Goal: Navigation & Orientation: Find specific page/section

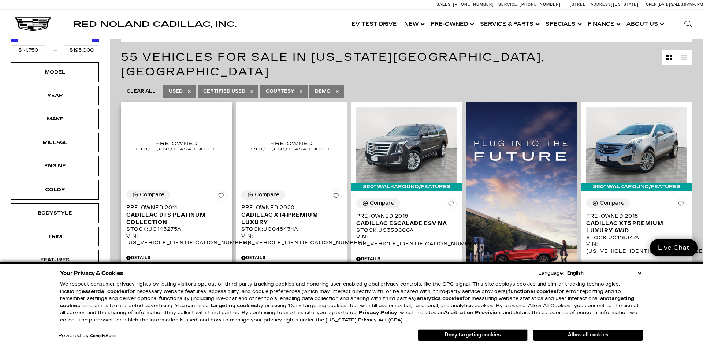
scroll to position [106, 0]
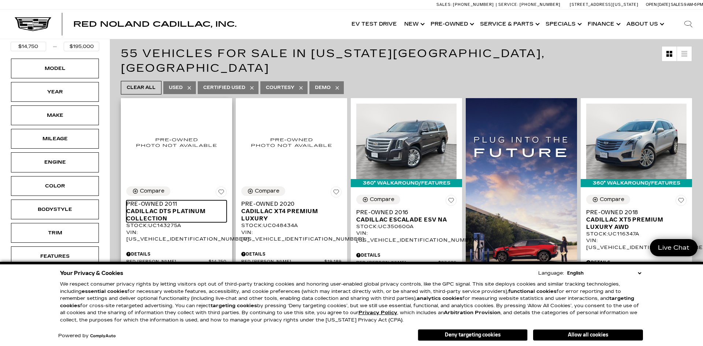
click at [187, 208] on span "Cadillac DTS Platinum Collection" at bounding box center [173, 215] width 95 height 15
click at [200, 181] on div "Compare Save This Vehicle - Pre-Owned 2011 Cadillac DTS Platinum Collection Sto…" at bounding box center [176, 266] width 111 height 171
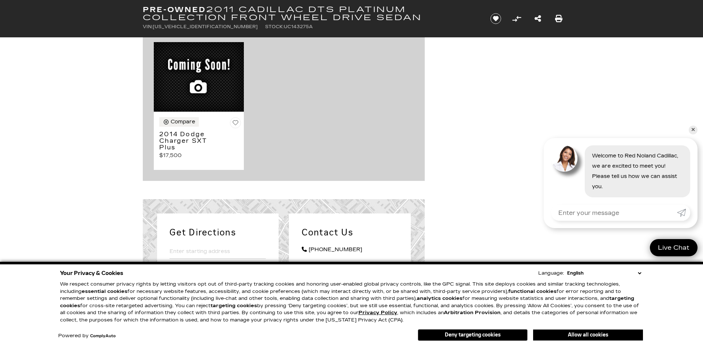
scroll to position [875, 0]
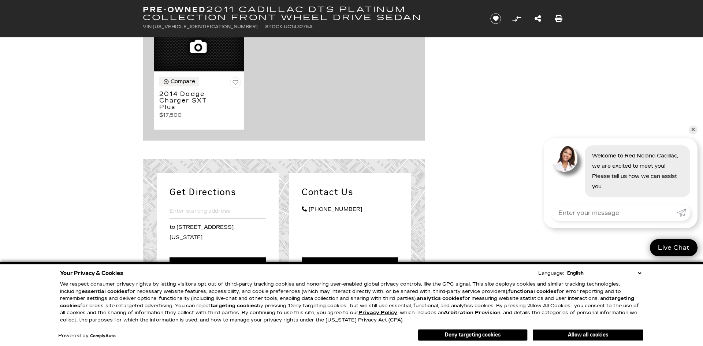
click at [220, 186] on h2 "Get Directions" at bounding box center [217, 192] width 96 height 13
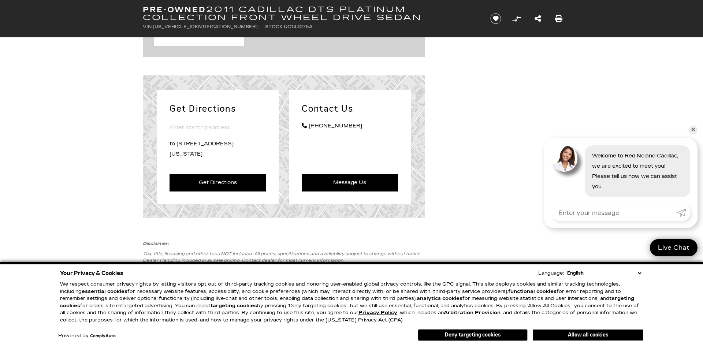
scroll to position [983, 0]
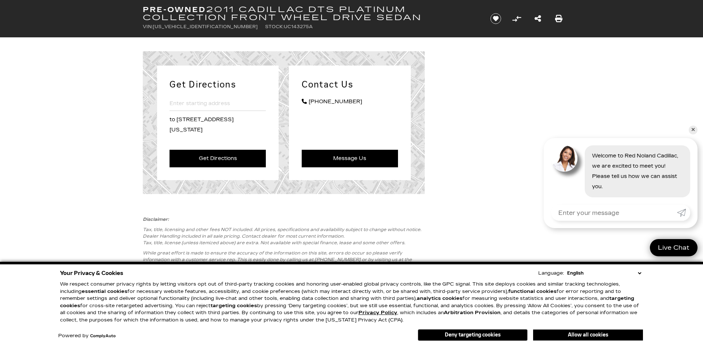
click at [216, 78] on h2 "Get Directions" at bounding box center [217, 84] width 96 height 13
click at [223, 150] on link "Get Directions" at bounding box center [217, 159] width 96 height 18
